Goal: Book appointment/travel/reservation

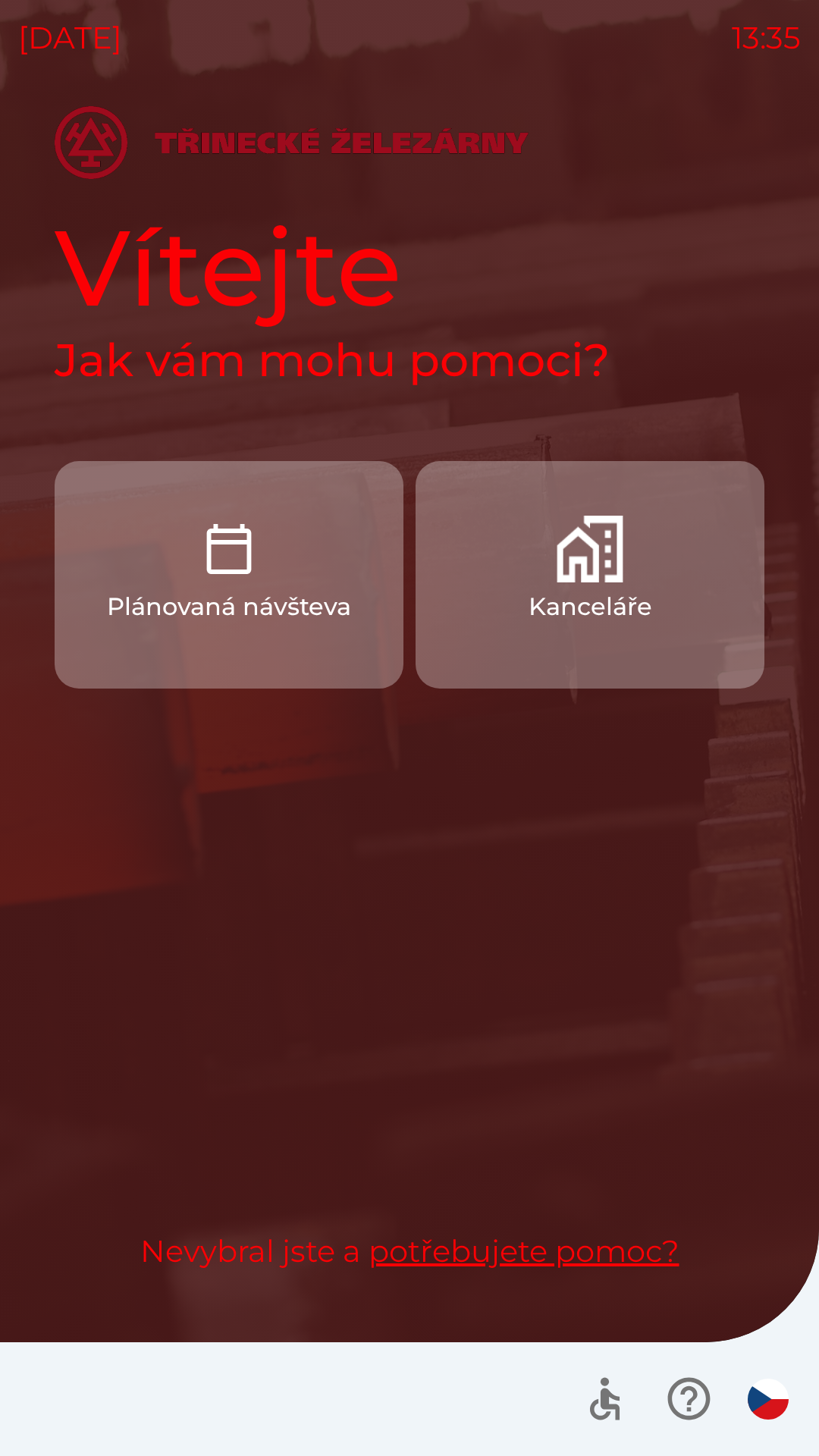
click at [613, 591] on p "Kanceláře" at bounding box center [591, 606] width 124 height 36
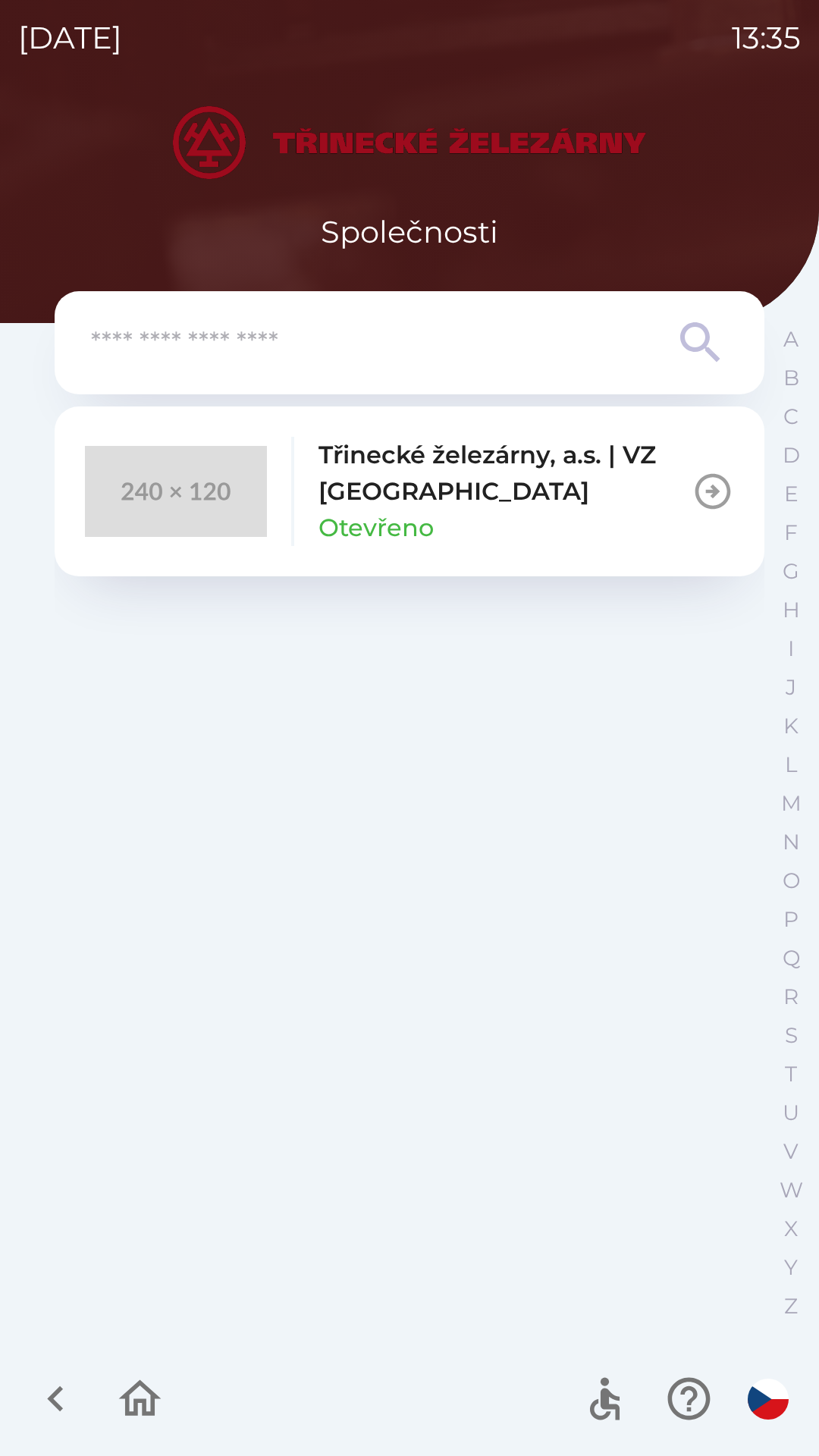
click at [492, 499] on p "Třinecké železárny, a.s. | VZ [GEOGRAPHIC_DATA]" at bounding box center [505, 473] width 373 height 72
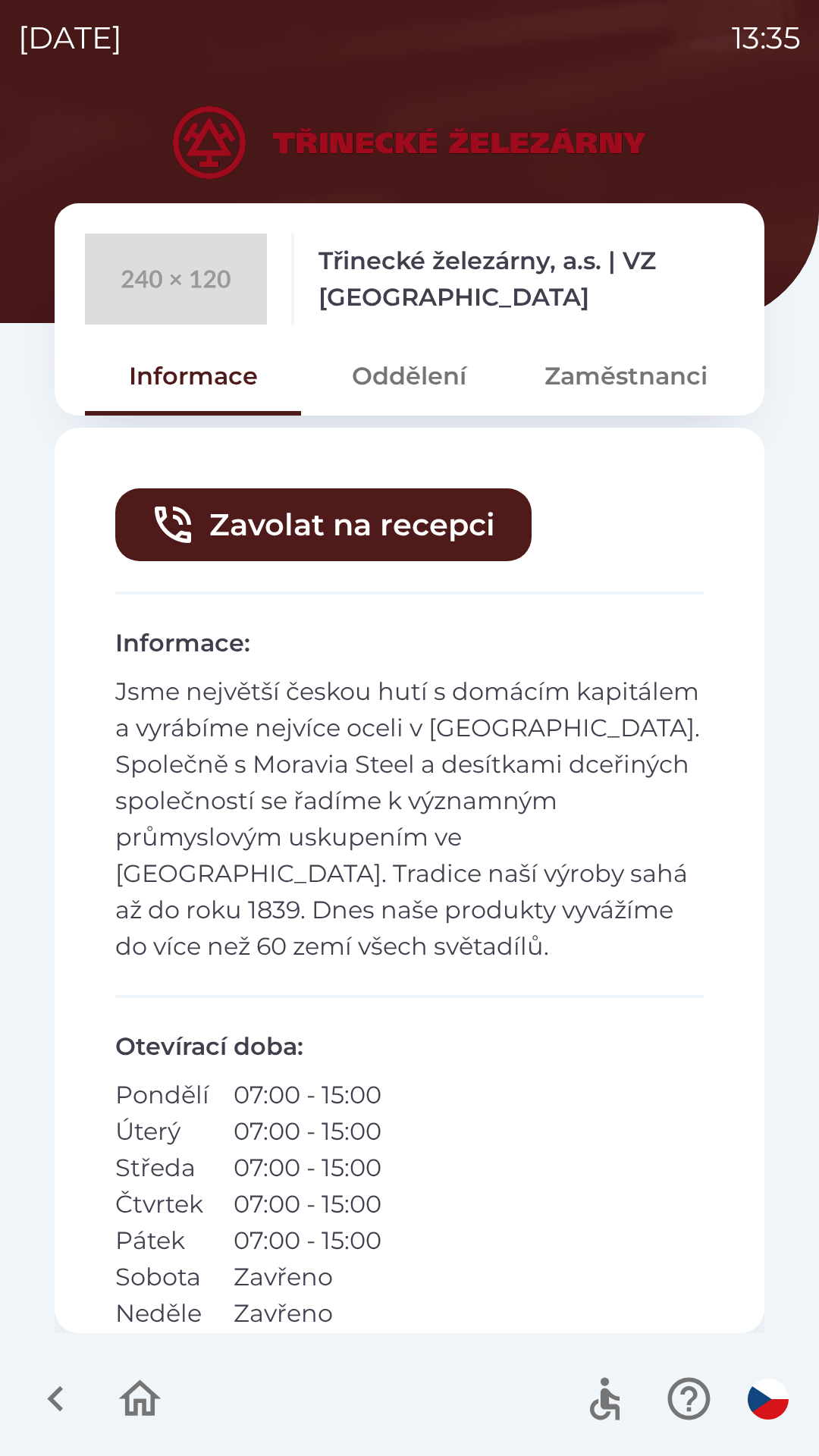
click at [613, 387] on button "Zaměstnanci" at bounding box center [626, 376] width 217 height 55
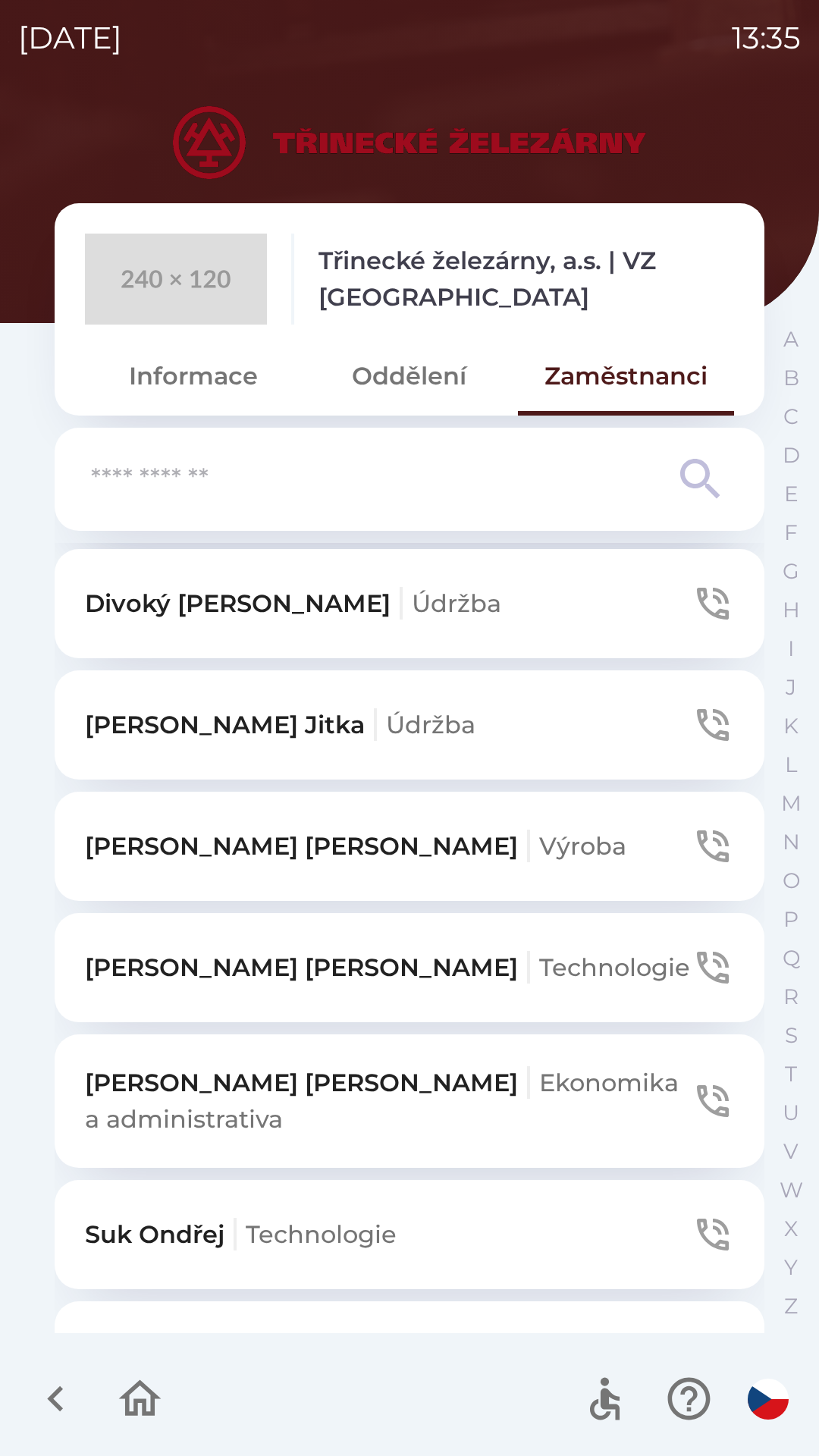
scroll to position [757, 0]
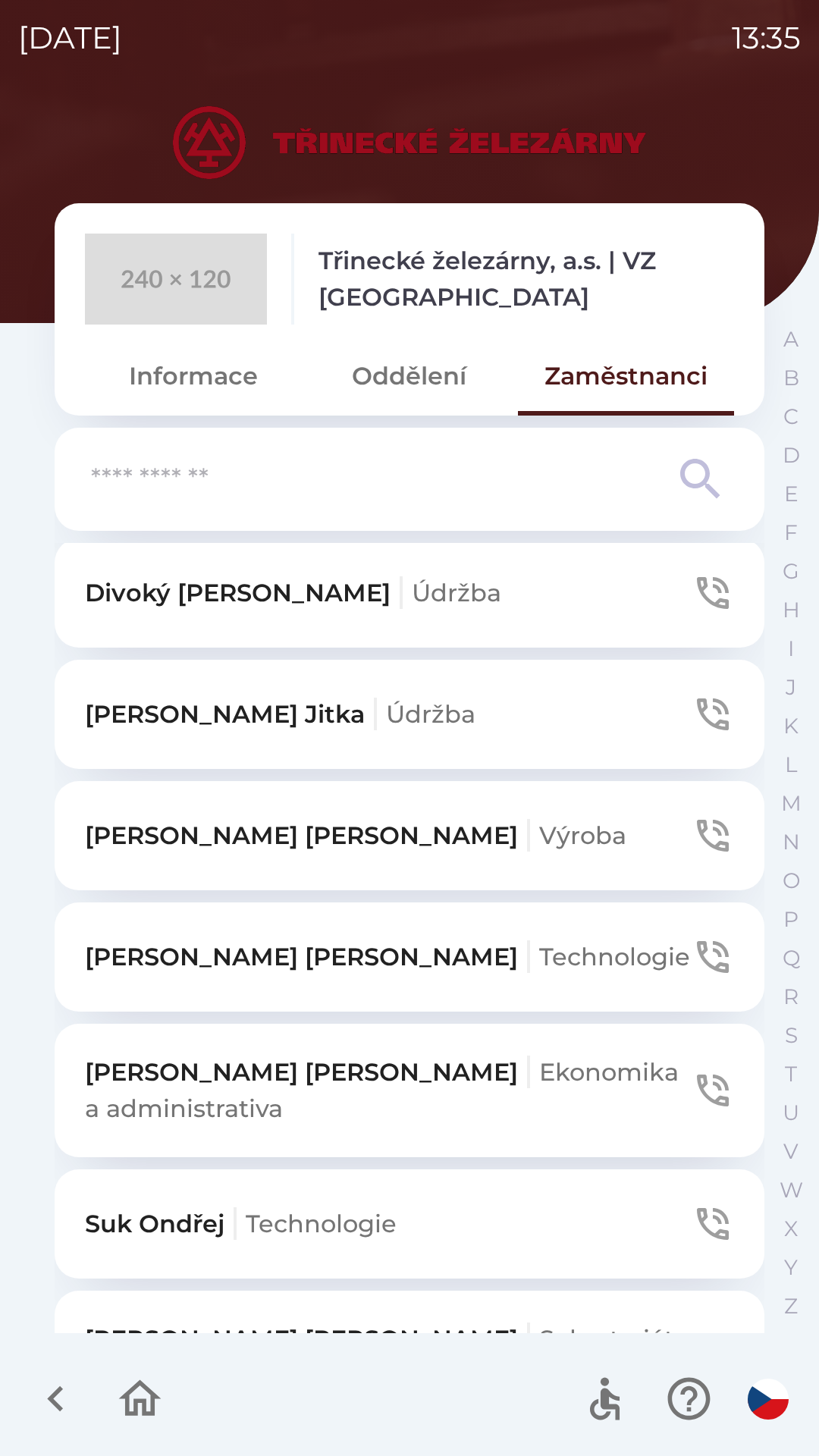
click at [356, 1078] on p "[PERSON_NAME] a administrativa" at bounding box center [388, 1091] width 607 height 72
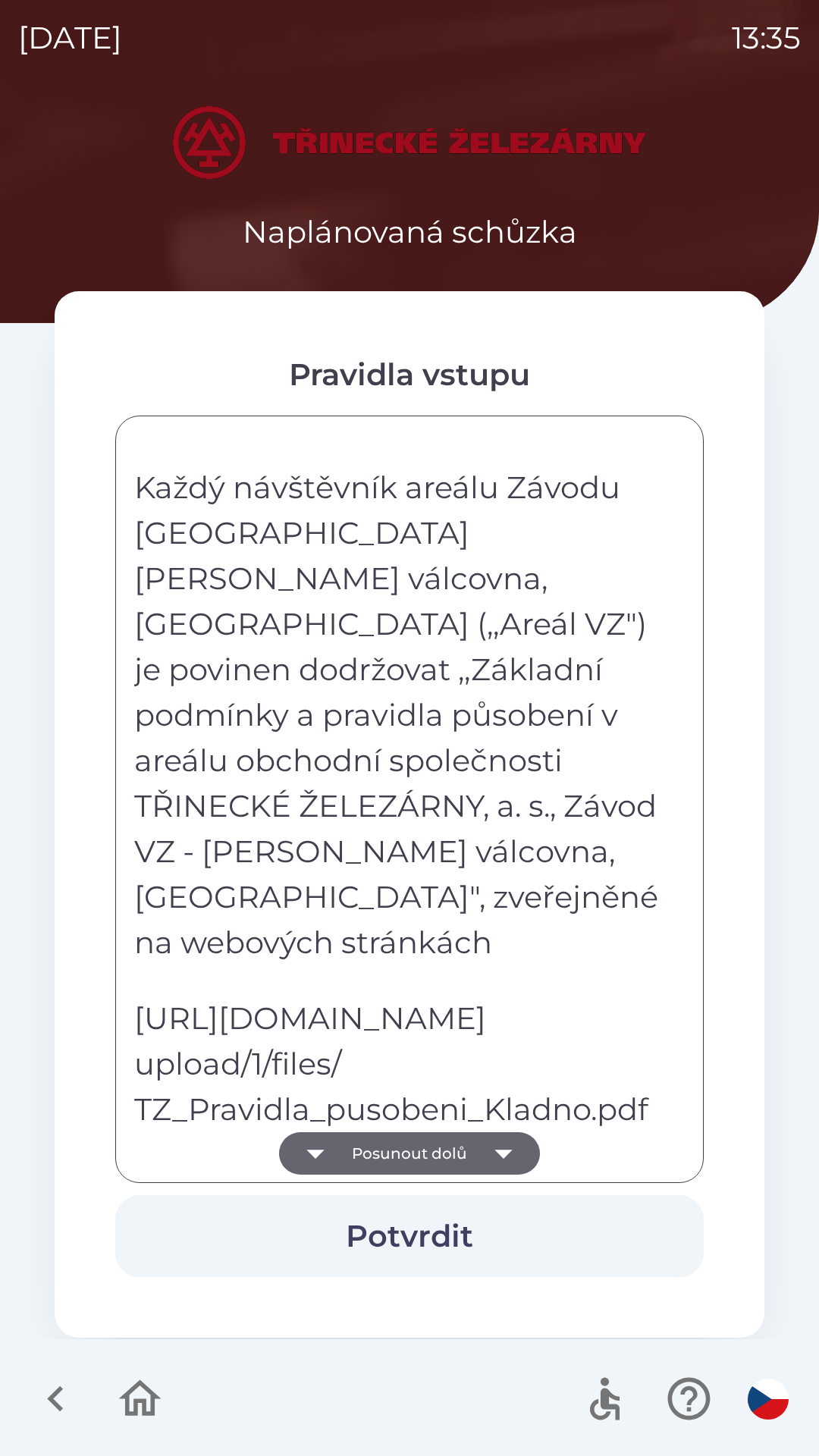
click at [462, 1148] on button "Posunout dolů" at bounding box center [410, 1153] width 261 height 42
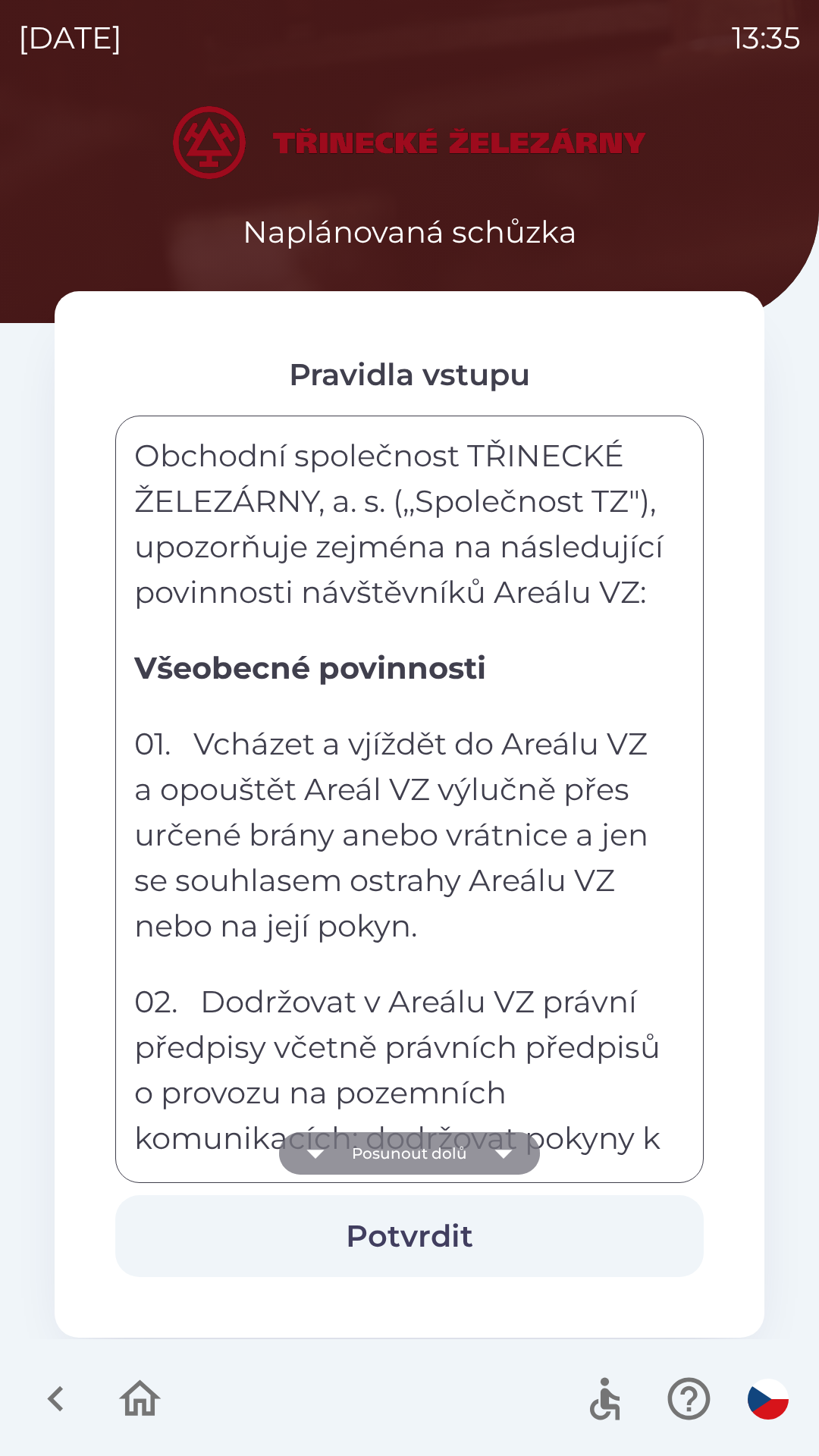
click at [474, 1150] on button "Posunout dolů" at bounding box center [410, 1153] width 261 height 42
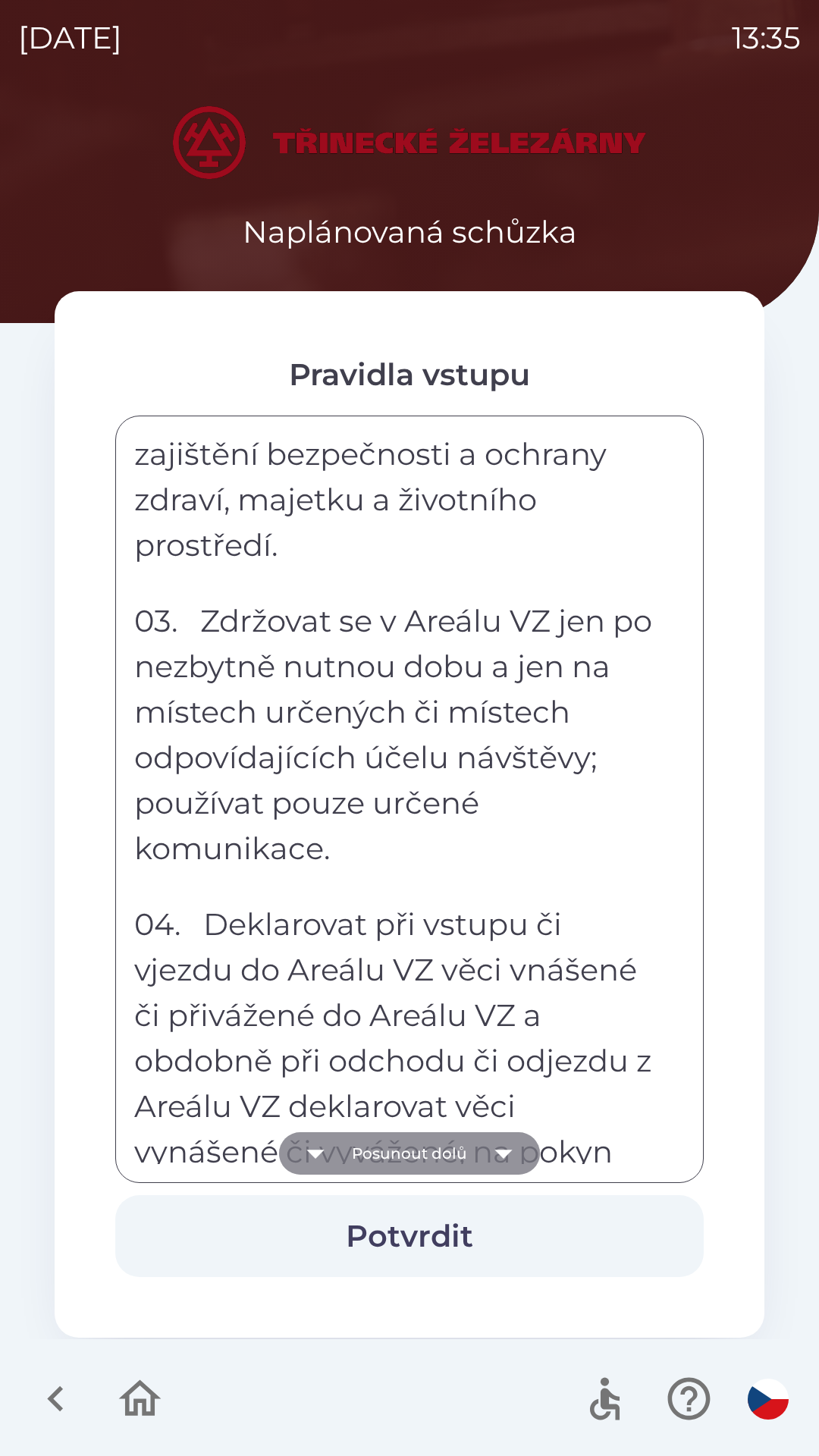
click at [477, 1149] on button "Posunout dolů" at bounding box center [410, 1153] width 261 height 42
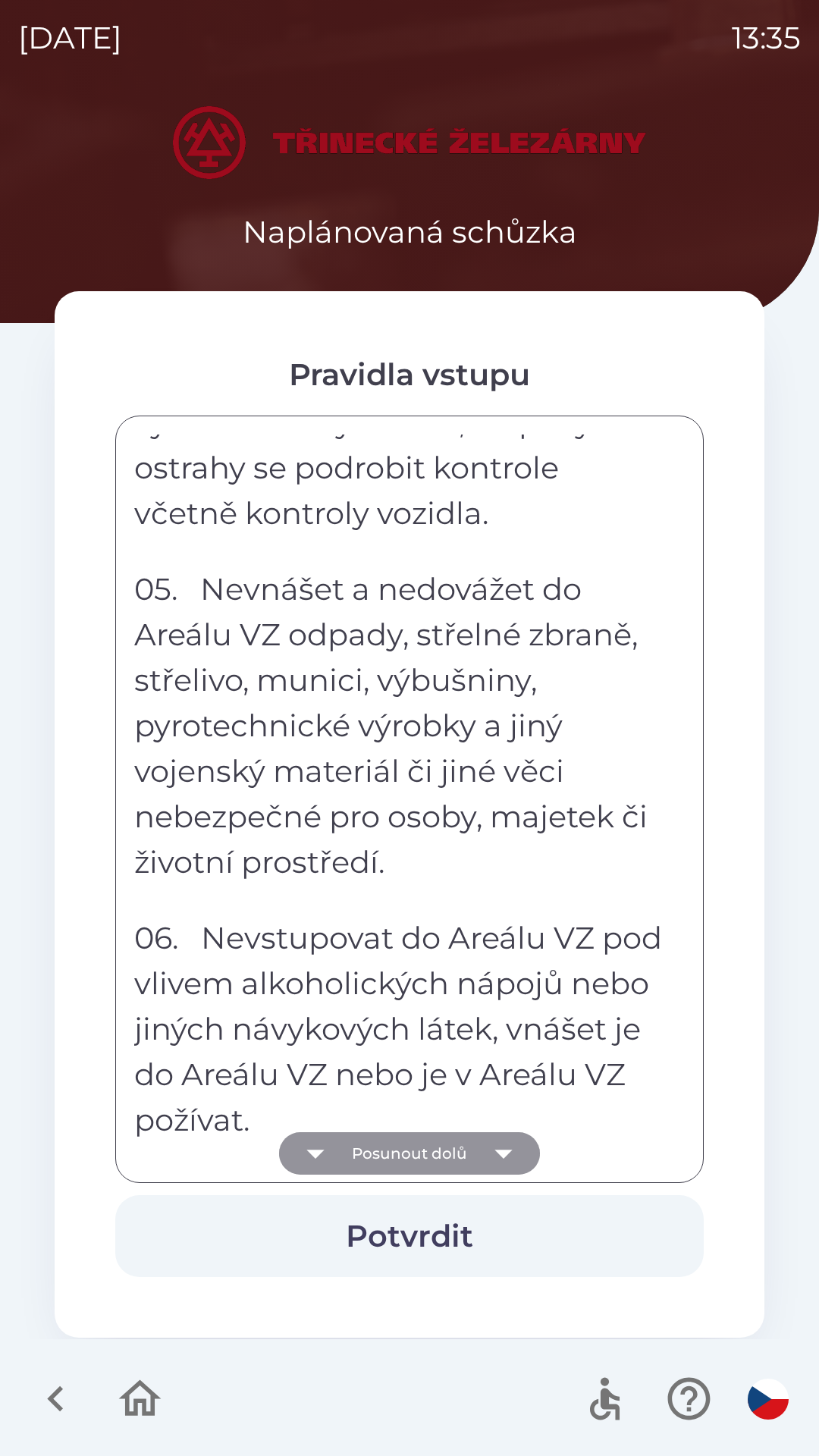
click at [479, 1146] on button "Posunout dolů" at bounding box center [410, 1153] width 261 height 42
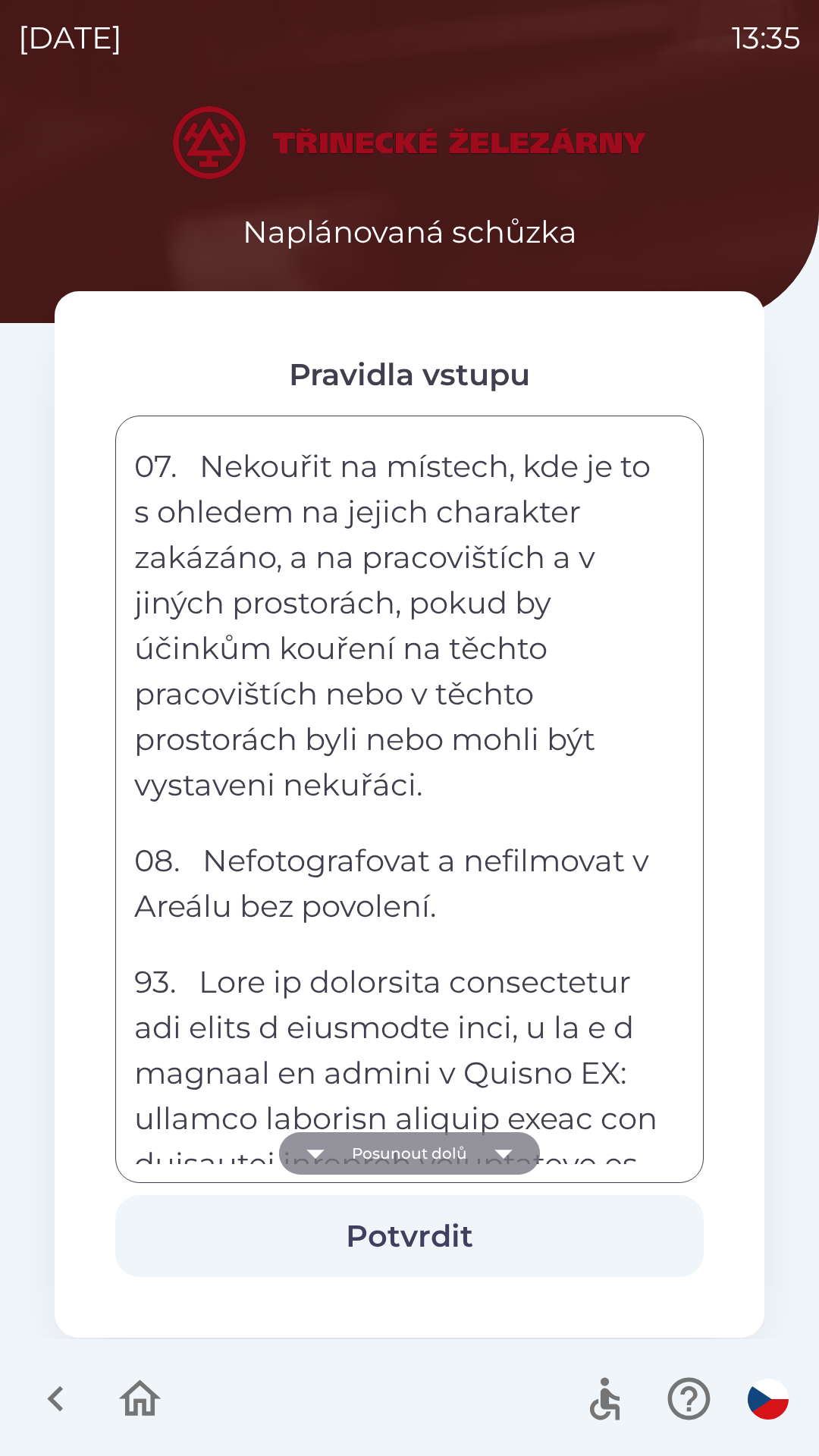
click at [483, 1146] on icon "button" at bounding box center [504, 1153] width 42 height 42
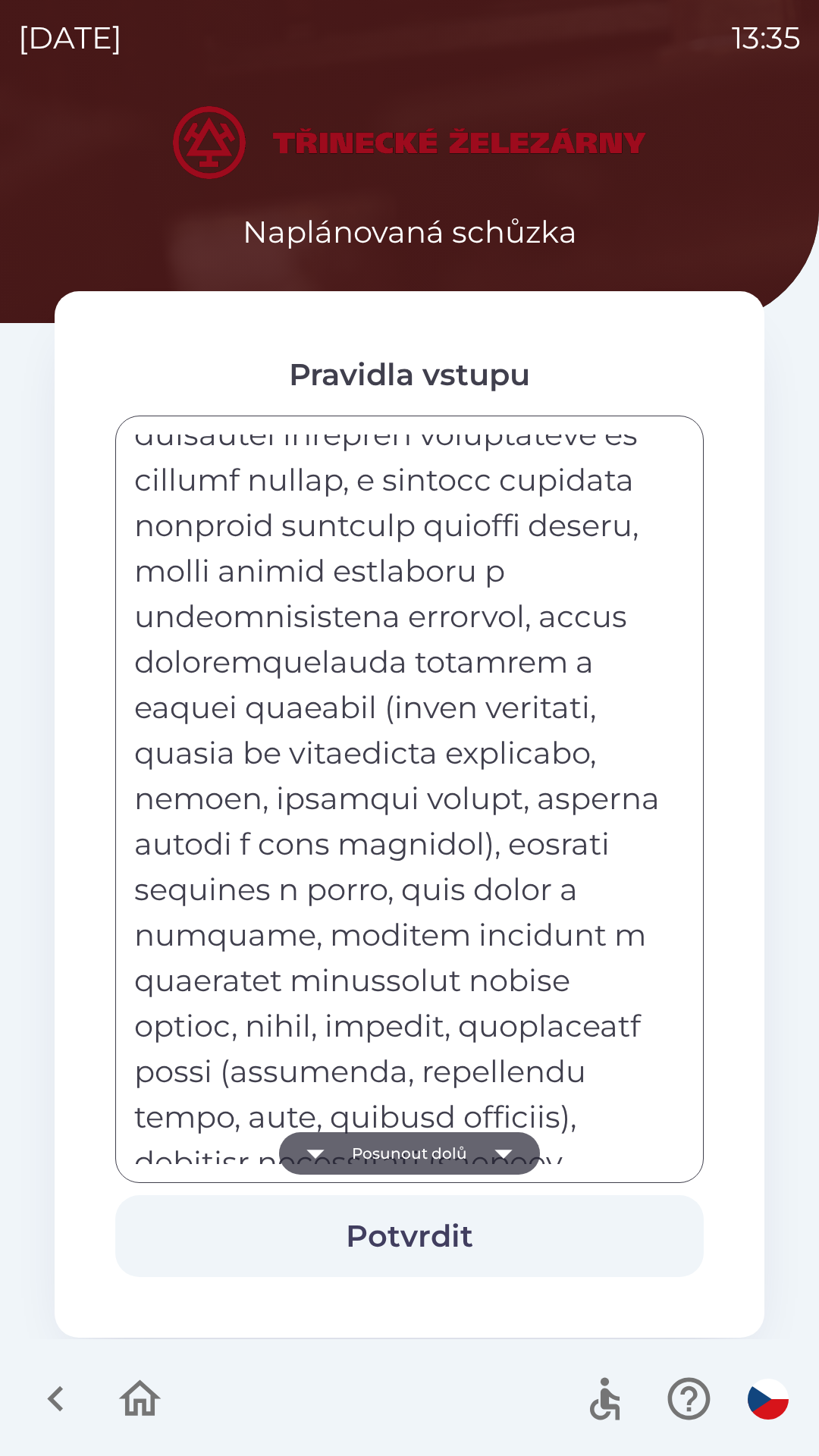
click at [483, 1146] on icon "button" at bounding box center [504, 1153] width 42 height 42
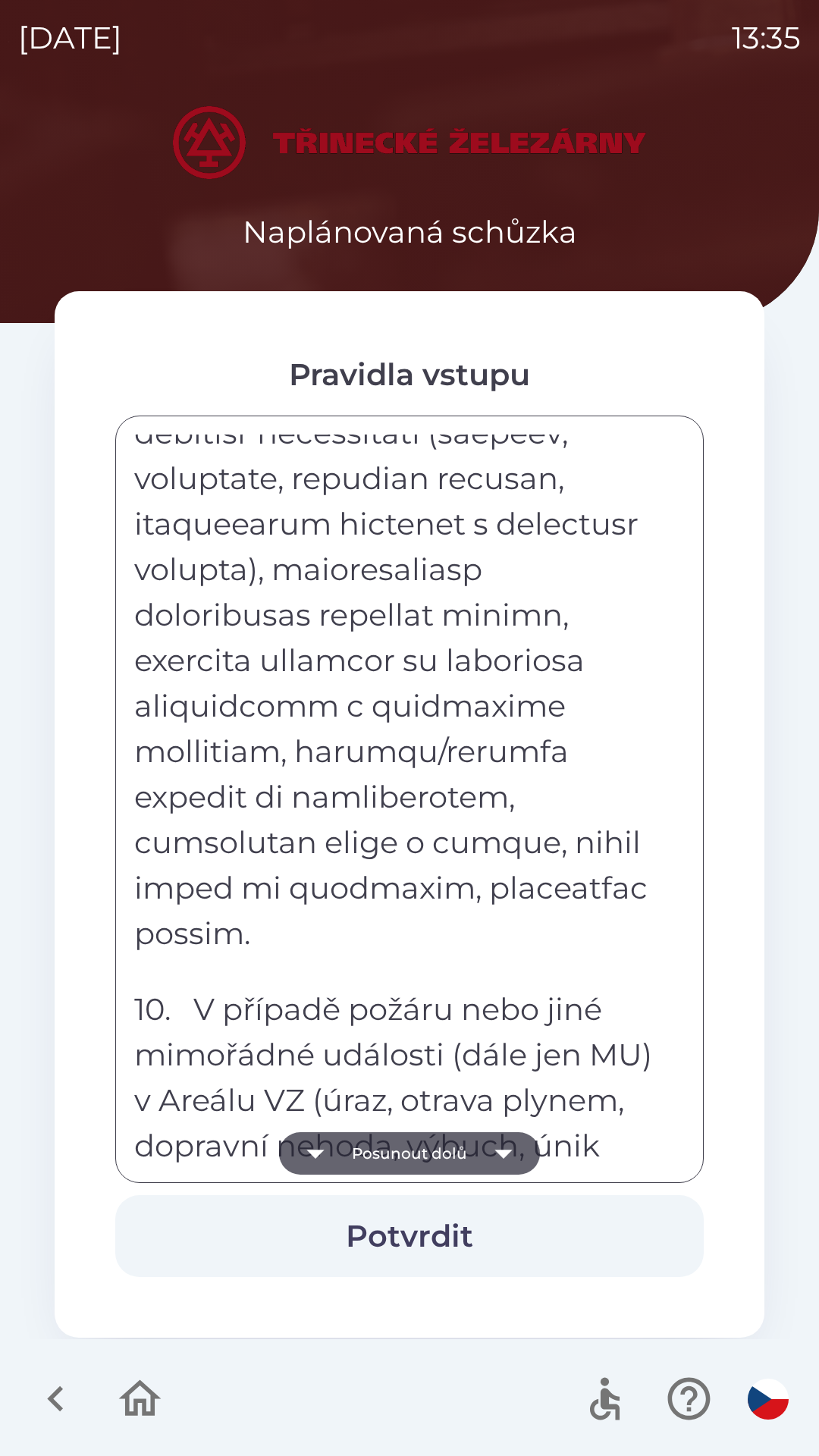
click at [483, 1149] on icon "button" at bounding box center [504, 1153] width 42 height 42
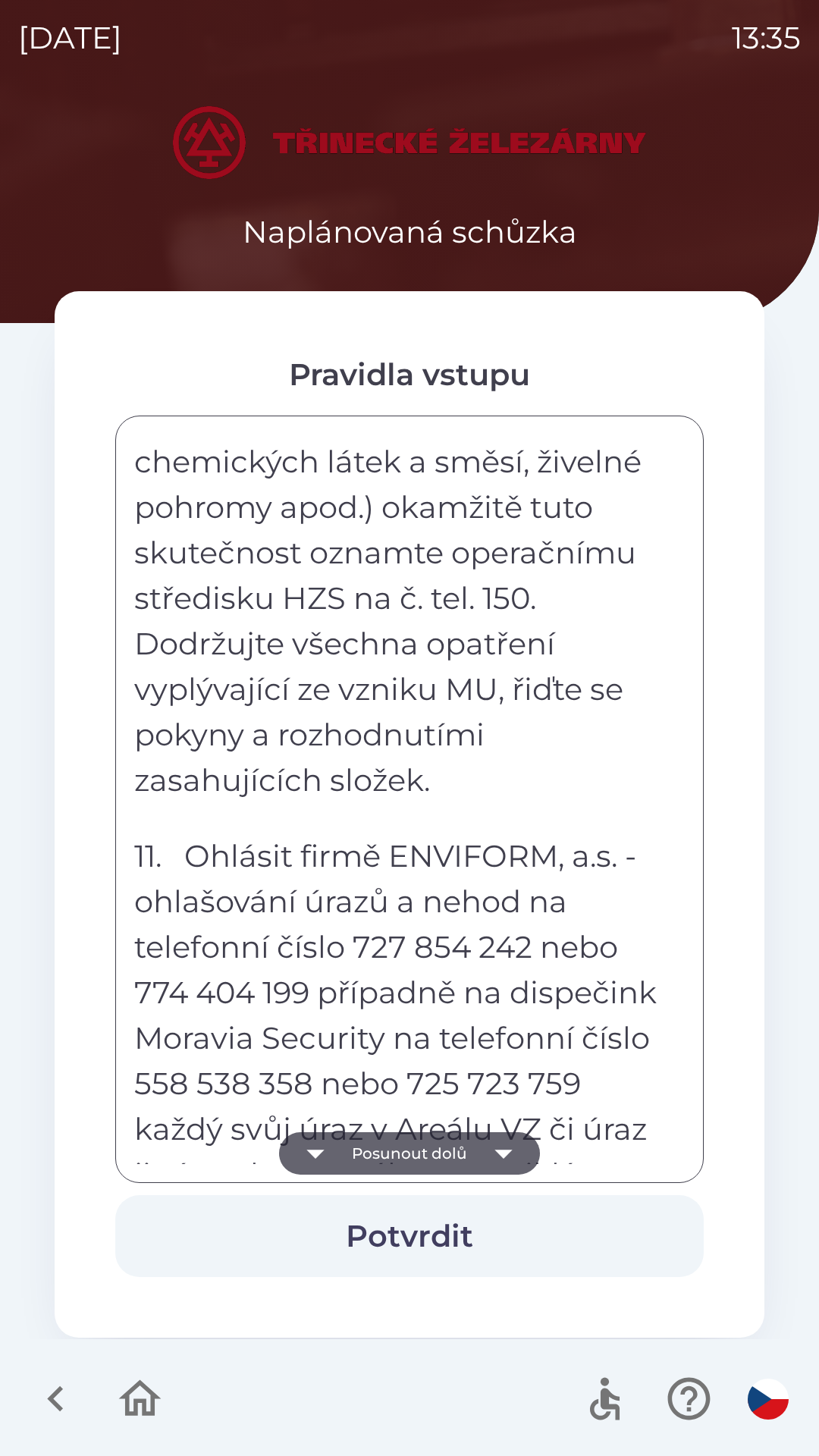
click at [478, 1149] on button "Posunout dolů" at bounding box center [410, 1153] width 261 height 42
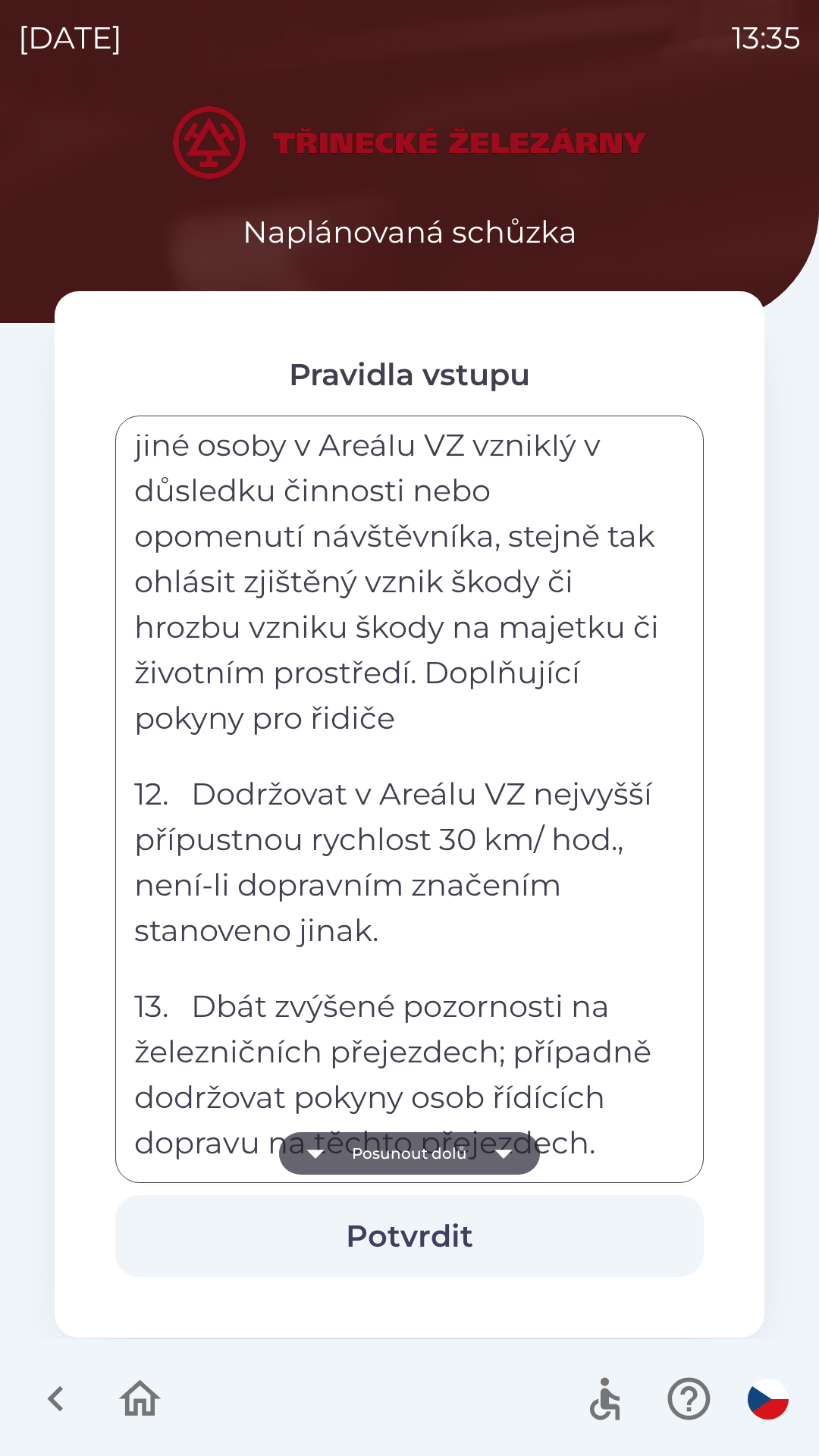
click at [483, 1149] on icon "button" at bounding box center [504, 1153] width 42 height 42
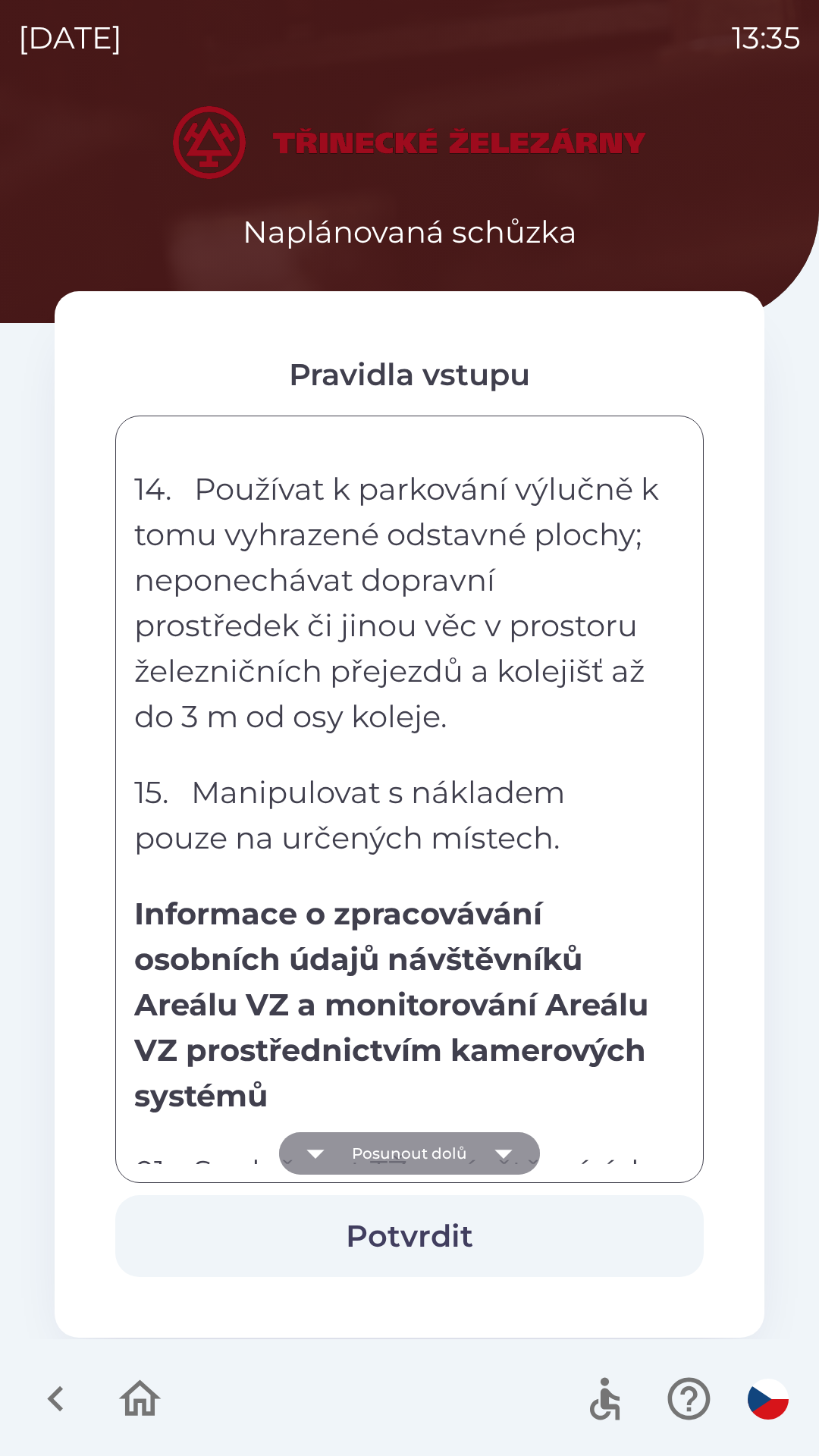
click at [488, 1146] on icon "button" at bounding box center [504, 1153] width 42 height 42
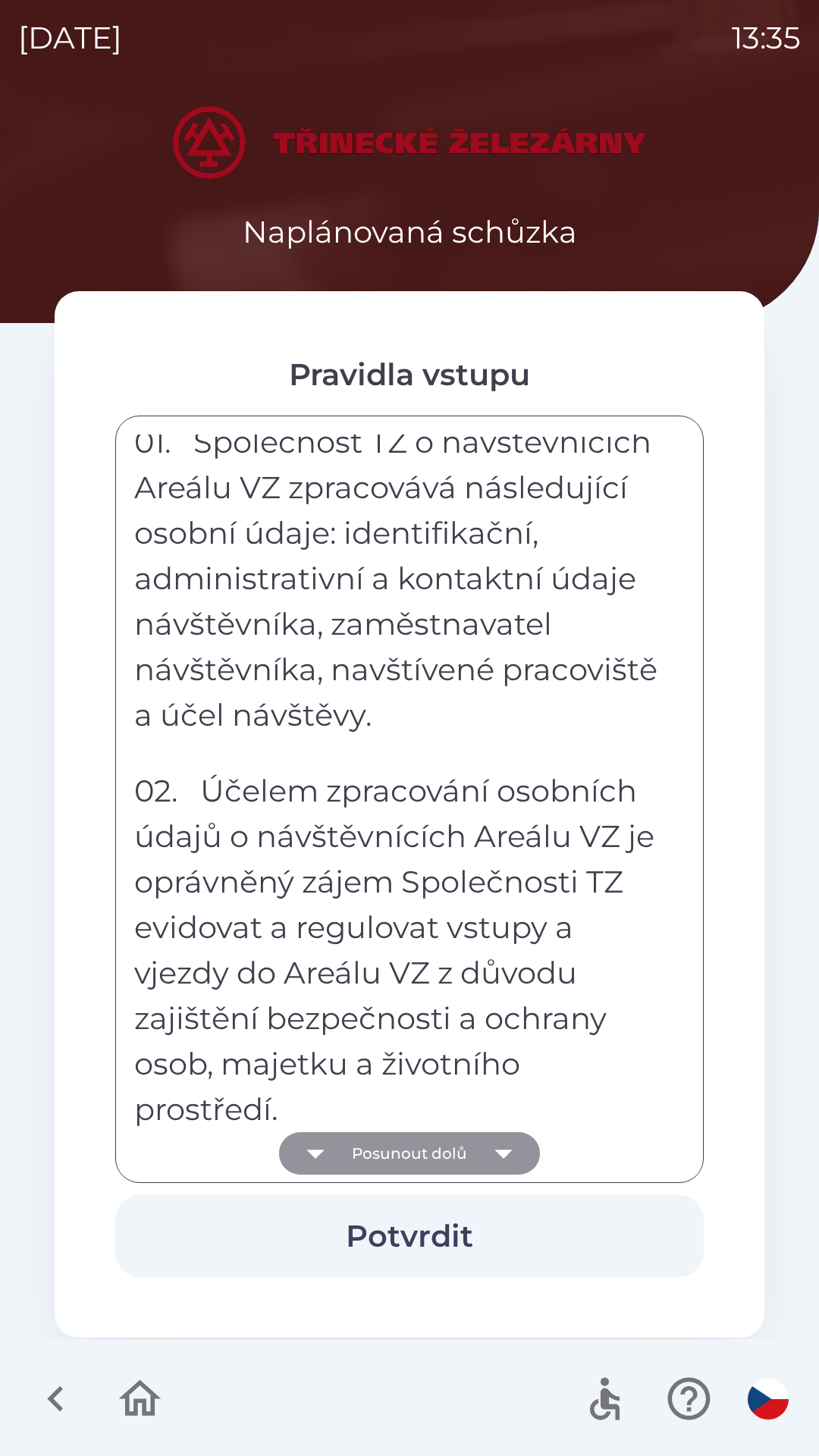
click at [489, 1147] on icon "button" at bounding box center [504, 1153] width 42 height 42
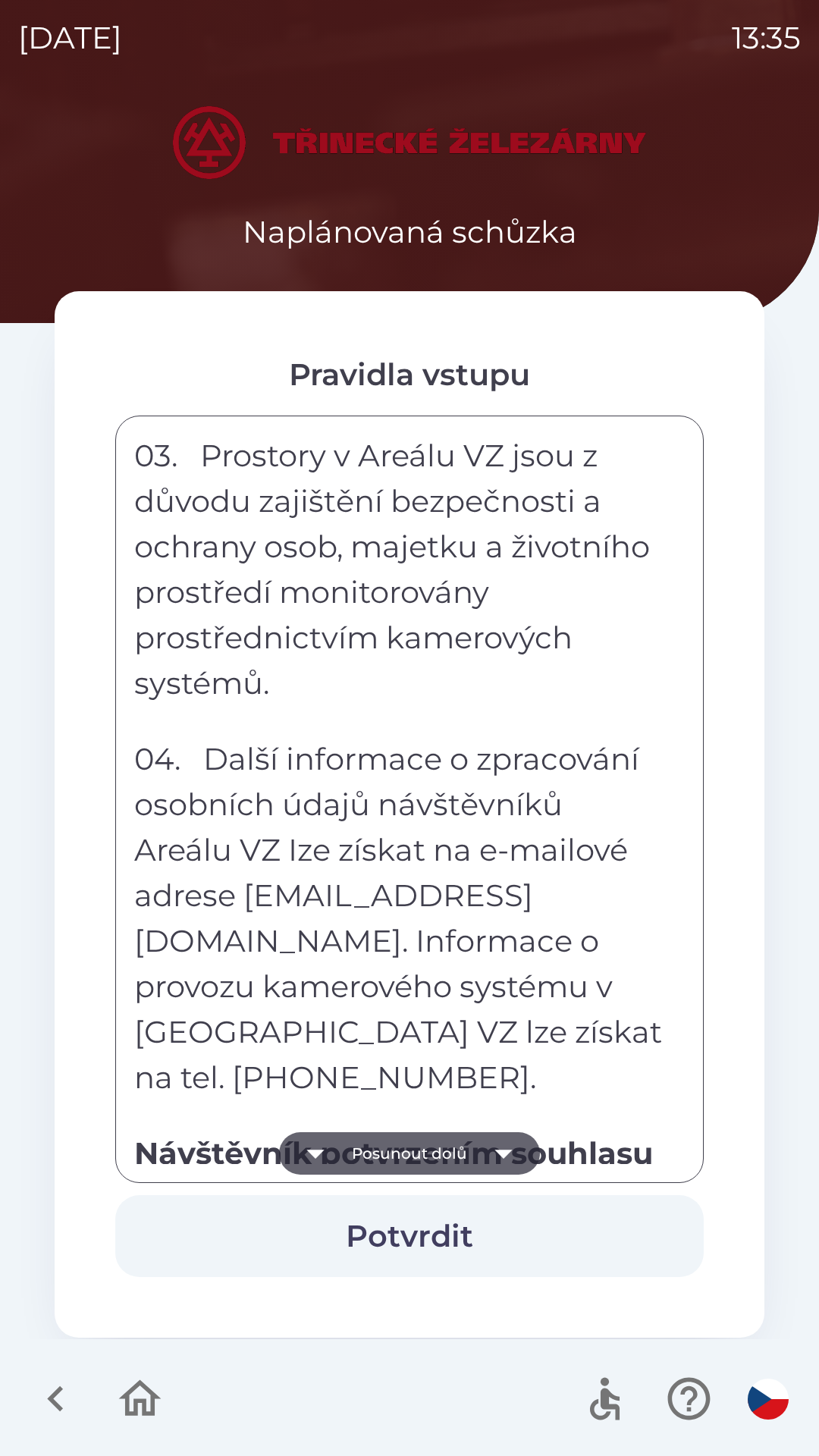
click at [489, 1146] on icon "button" at bounding box center [504, 1153] width 42 height 42
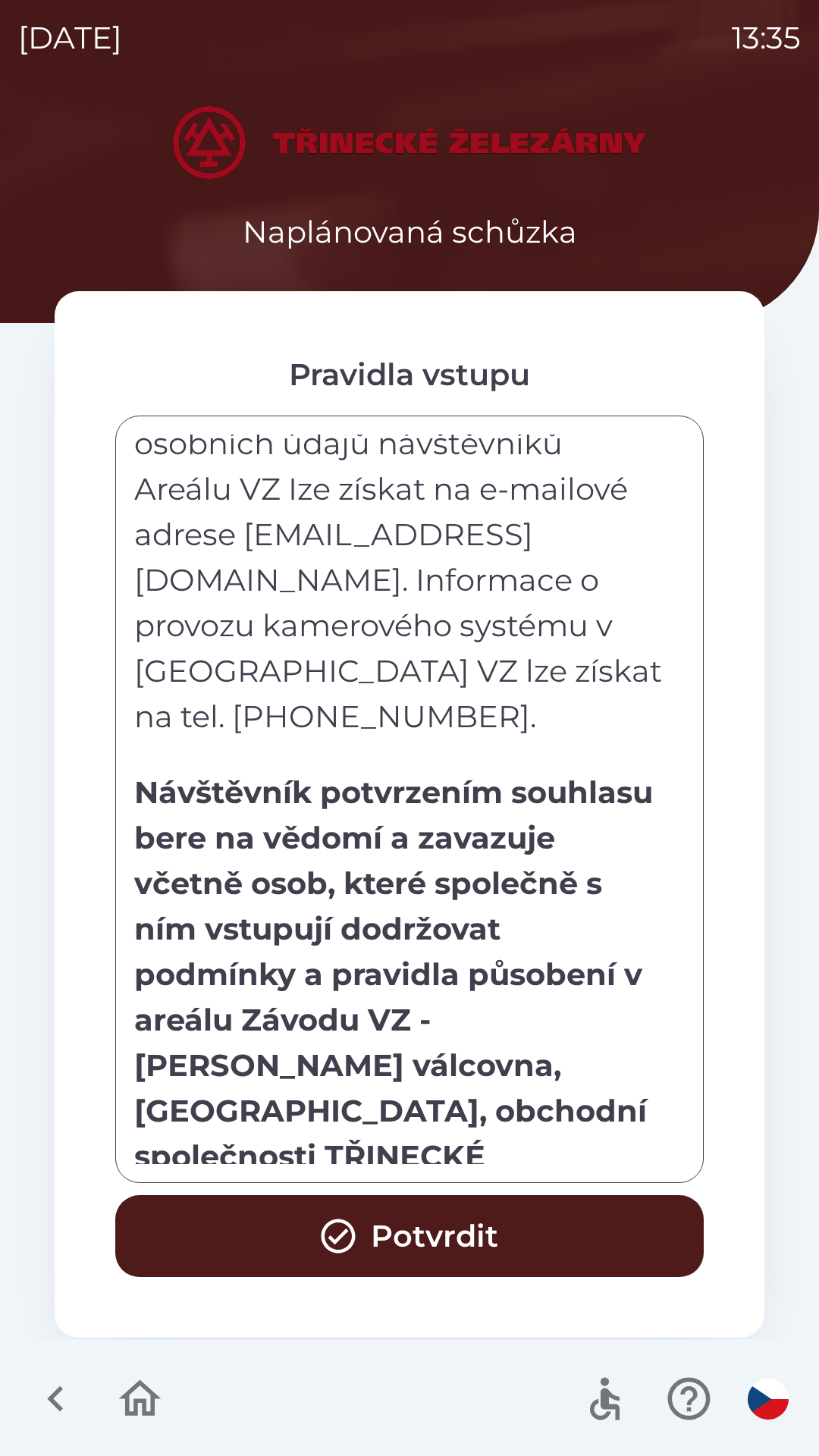
click at [463, 1240] on button "Potvrdit" at bounding box center [410, 1235] width 589 height 82
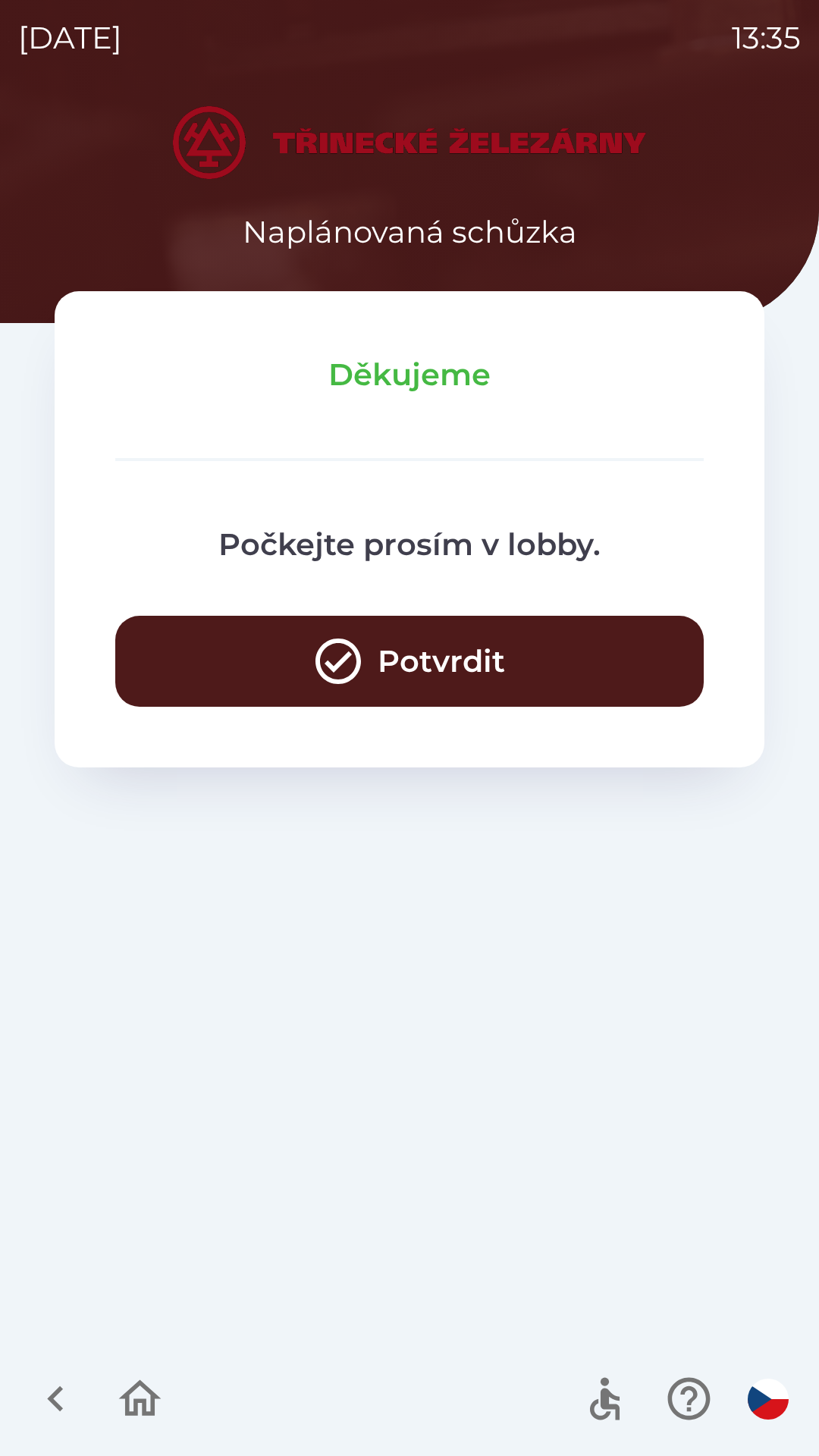
click at [537, 659] on button "Potvrdit" at bounding box center [410, 661] width 589 height 91
